Goal: Task Accomplishment & Management: Use online tool/utility

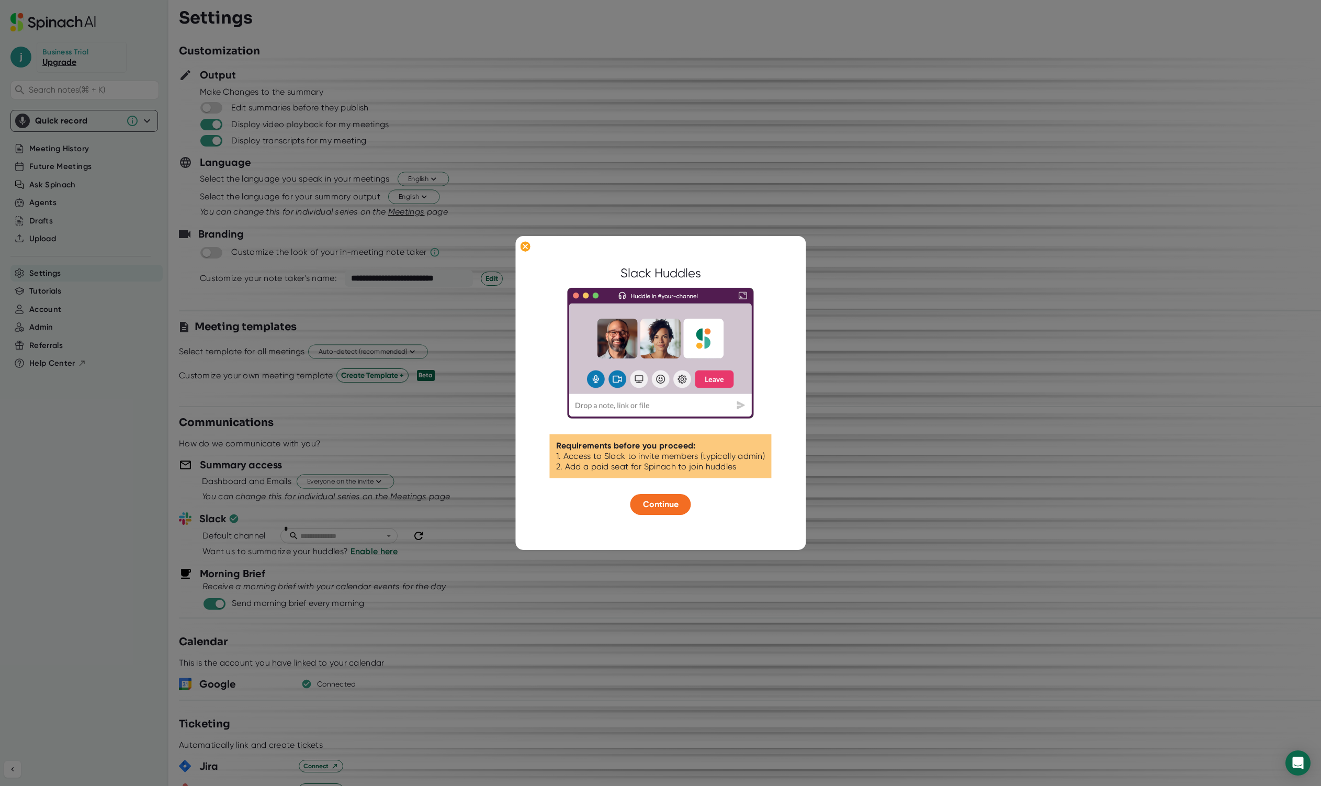
scroll to position [848, 0]
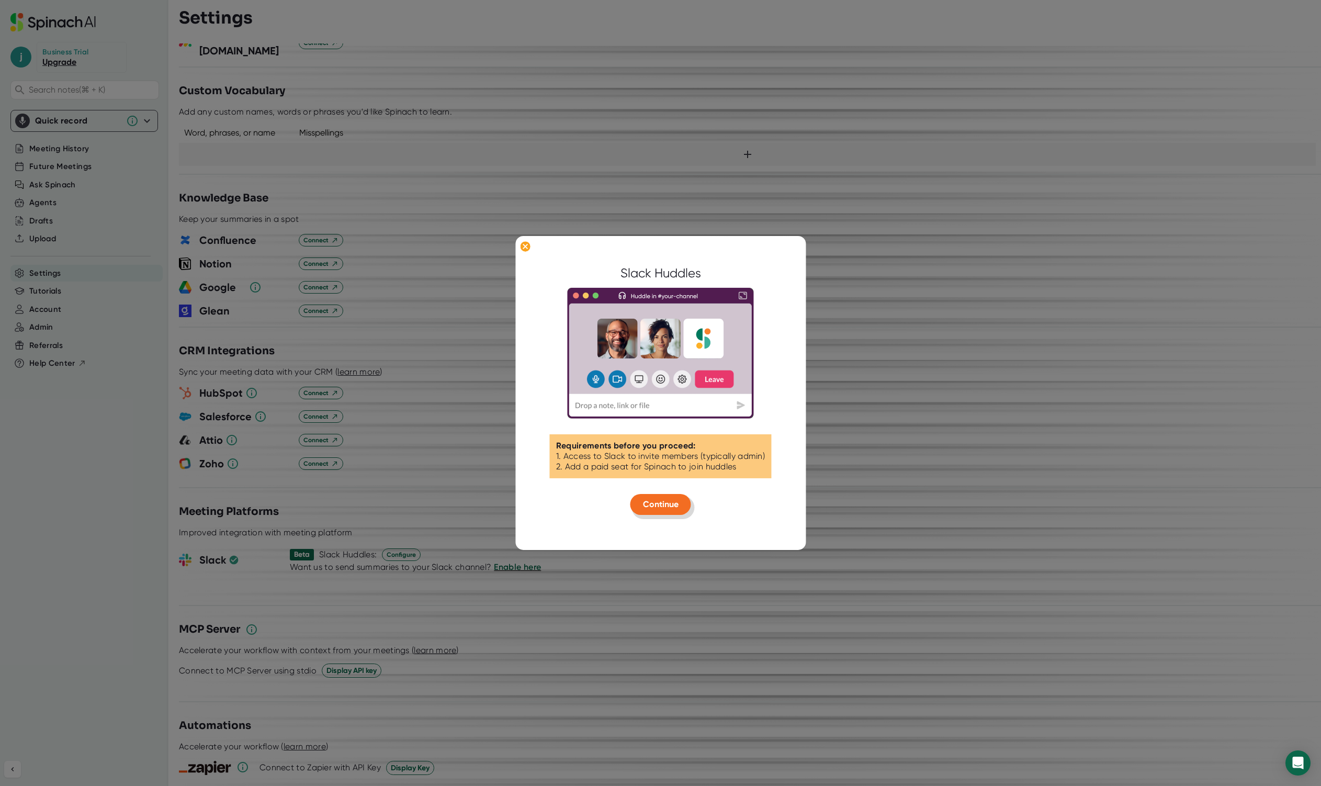
click at [668, 505] on span "Continue" at bounding box center [661, 504] width 36 height 10
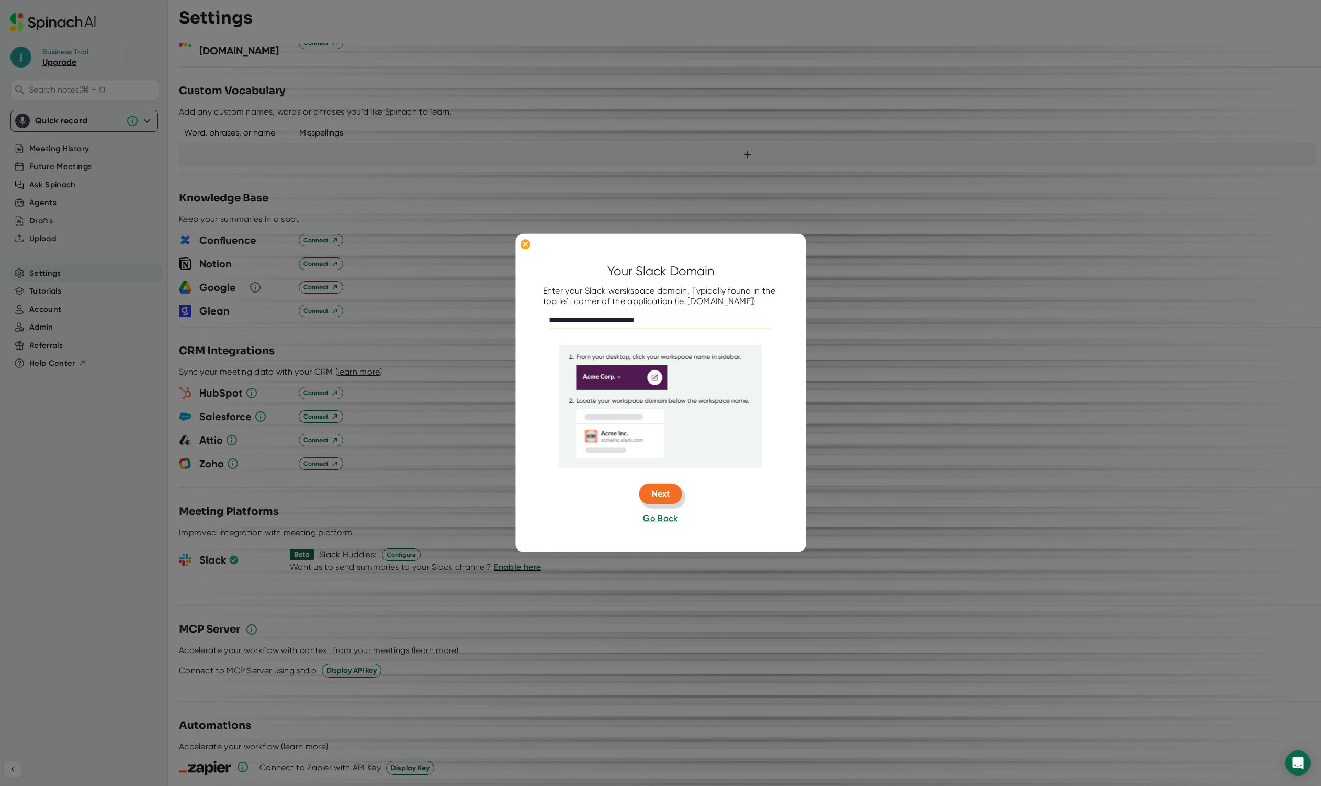
type input "**********"
click at [666, 486] on button "Next" at bounding box center [660, 493] width 43 height 21
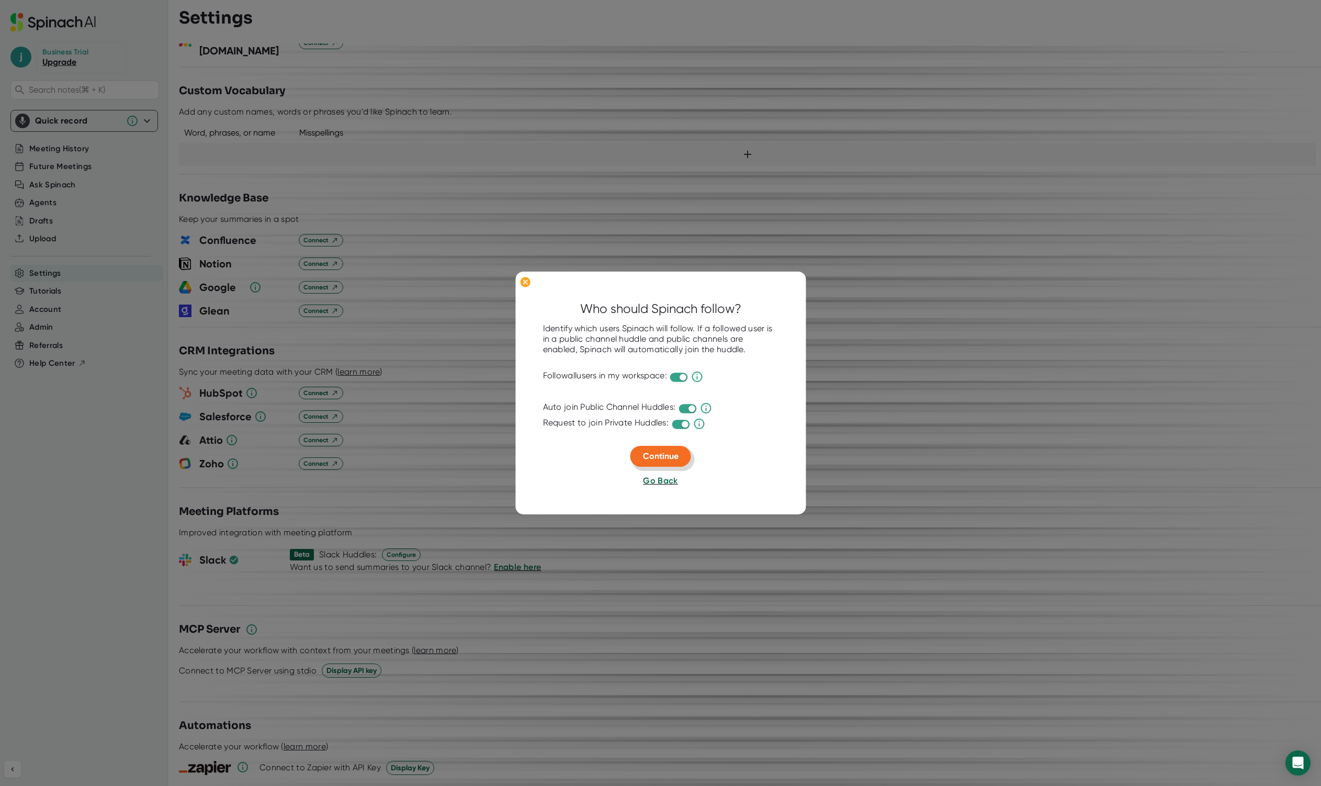
click at [667, 451] on span "Continue" at bounding box center [661, 456] width 36 height 10
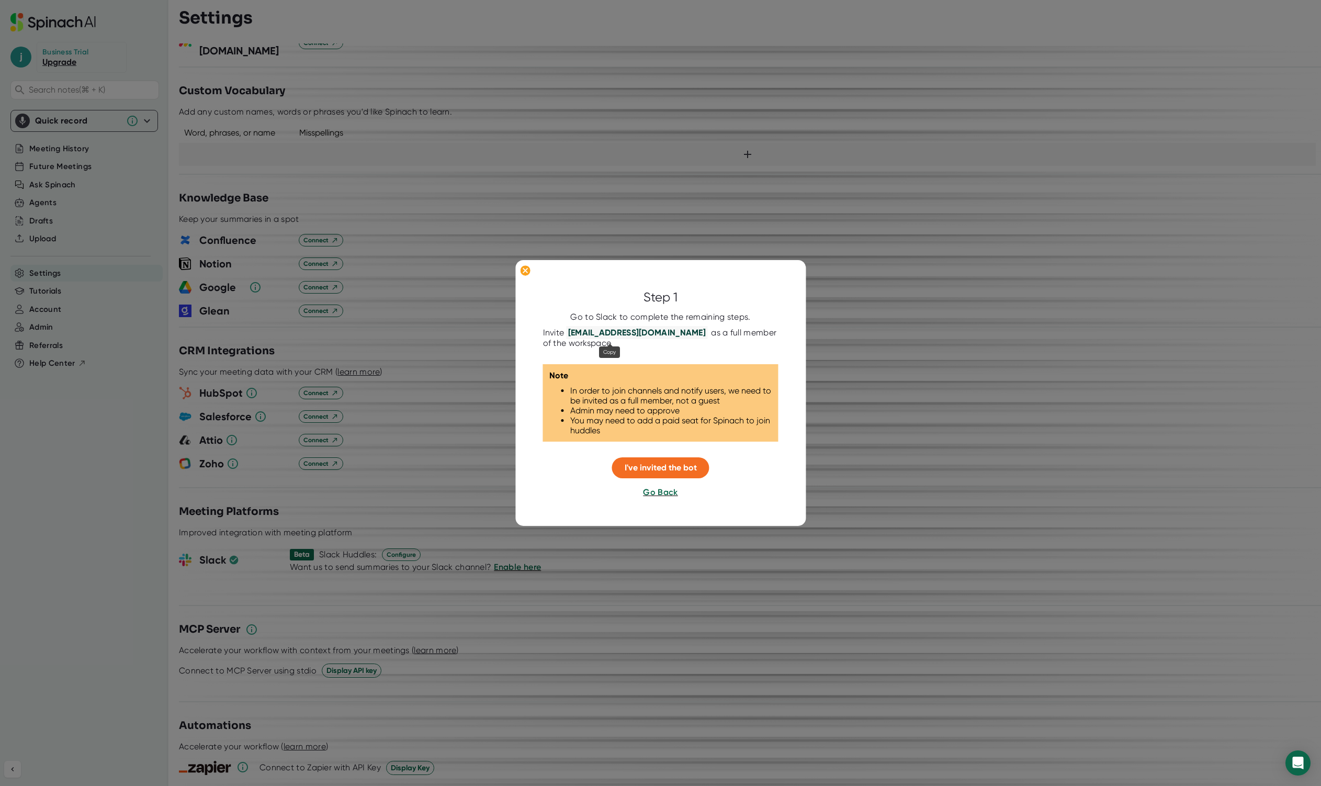
click at [631, 331] on span "[EMAIL_ADDRESS][DOMAIN_NAME]" at bounding box center [636, 332] width 141 height 13
click at [683, 465] on span "I've invited the bot" at bounding box center [660, 467] width 72 height 10
